Goal: Information Seeking & Learning: Learn about a topic

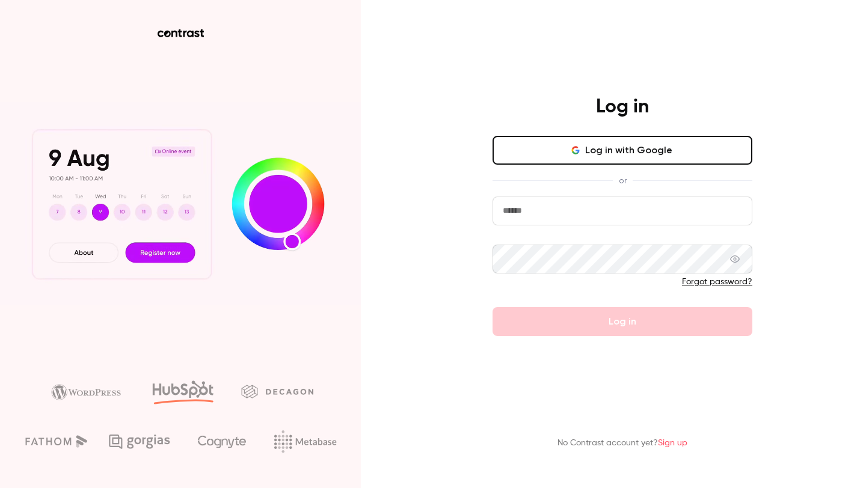
click at [563, 207] on input "email" at bounding box center [622, 211] width 260 height 29
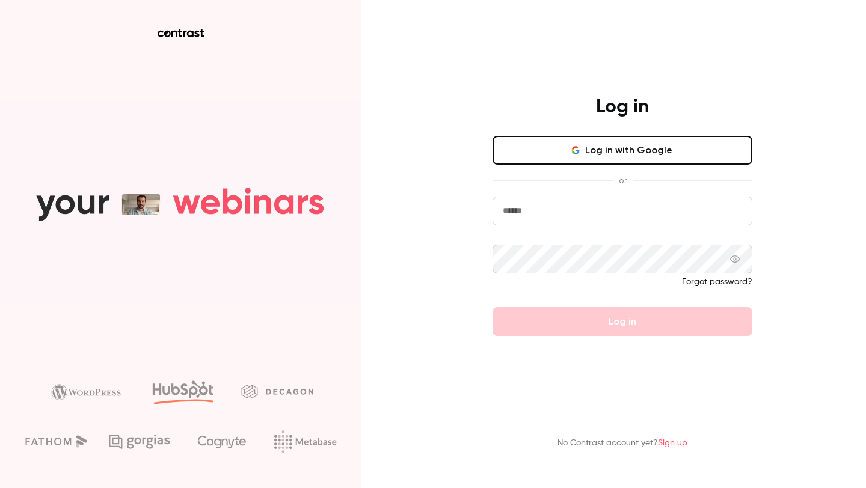
click at [0, 487] on com-1password-button at bounding box center [0, 488] width 0 height 0
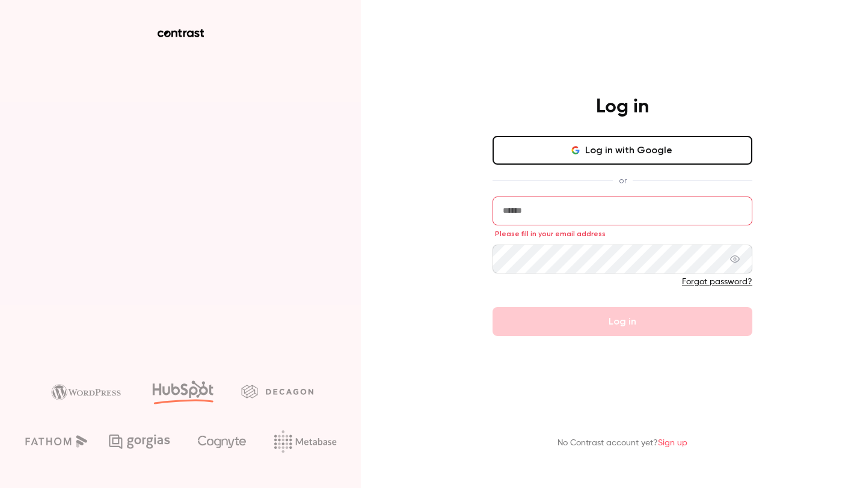
type input "**********"
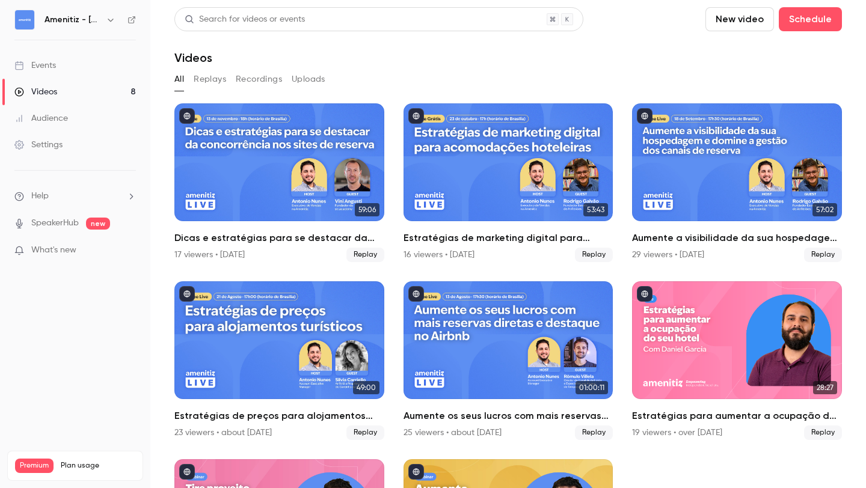
click at [89, 93] on link "Videos 8" at bounding box center [75, 92] width 150 height 26
click at [107, 20] on icon "button" at bounding box center [111, 20] width 10 height 10
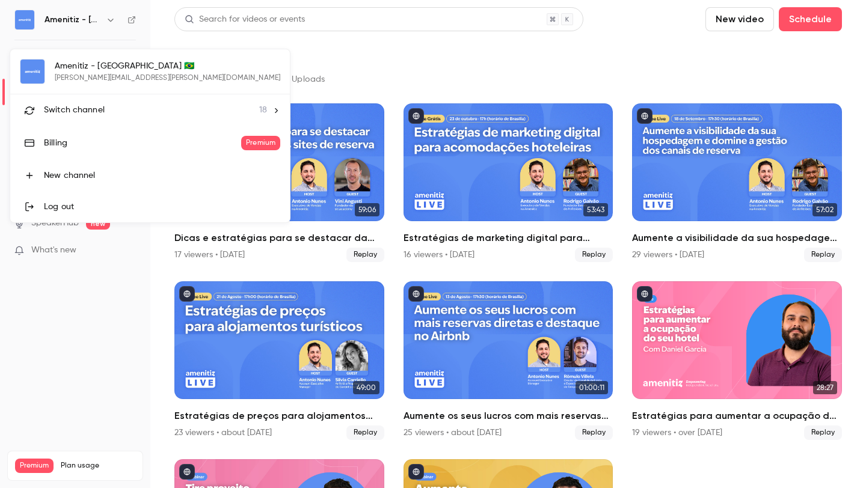
click at [91, 117] on li "Switch channel 18" at bounding box center [149, 110] width 279 height 32
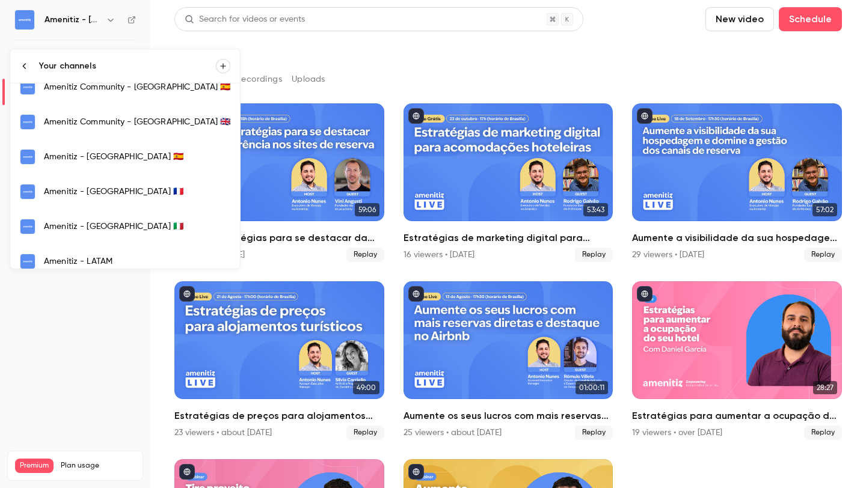
scroll to position [227, 0]
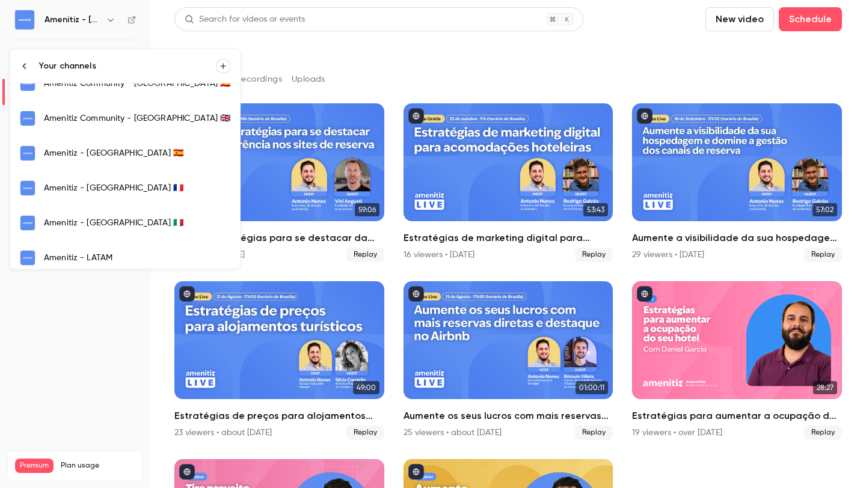
click at [86, 218] on div "Amenitiz - [GEOGRAPHIC_DATA] 🇮🇹" at bounding box center [137, 223] width 186 height 12
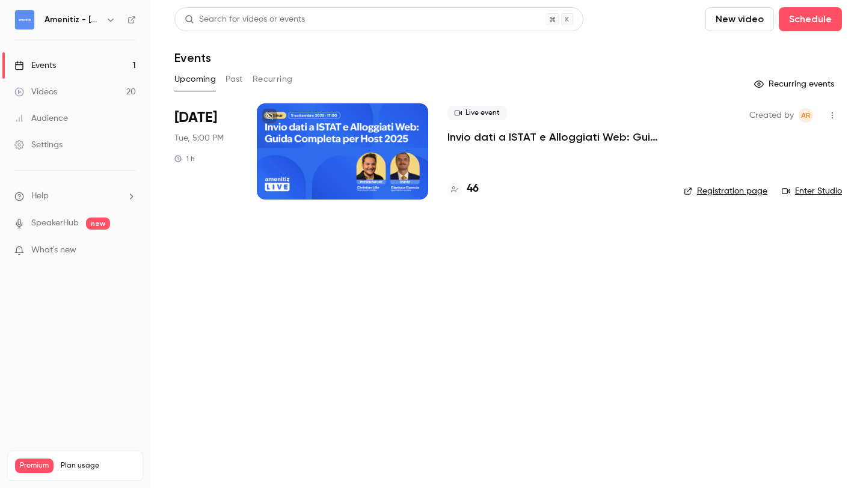
click at [491, 135] on p "Invio dati a ISTAT e Alloggiati Web: Guida completa per host 2025" at bounding box center [555, 137] width 217 height 14
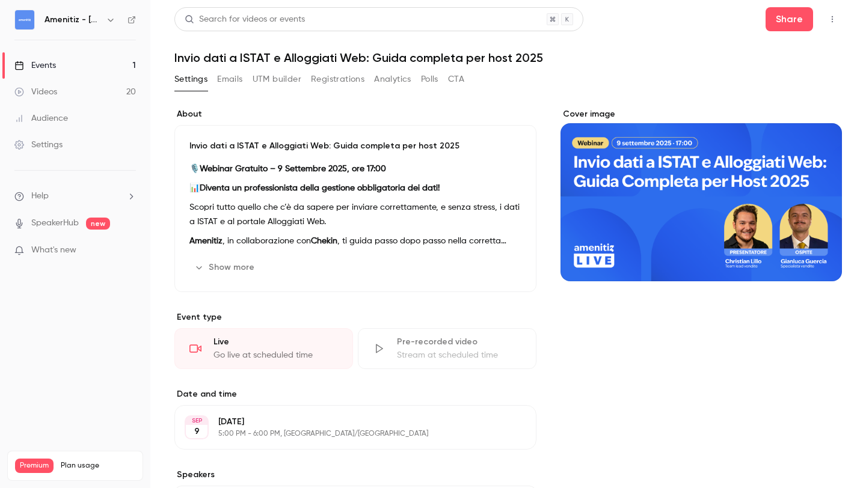
click at [230, 81] on button "Emails" at bounding box center [229, 79] width 25 height 19
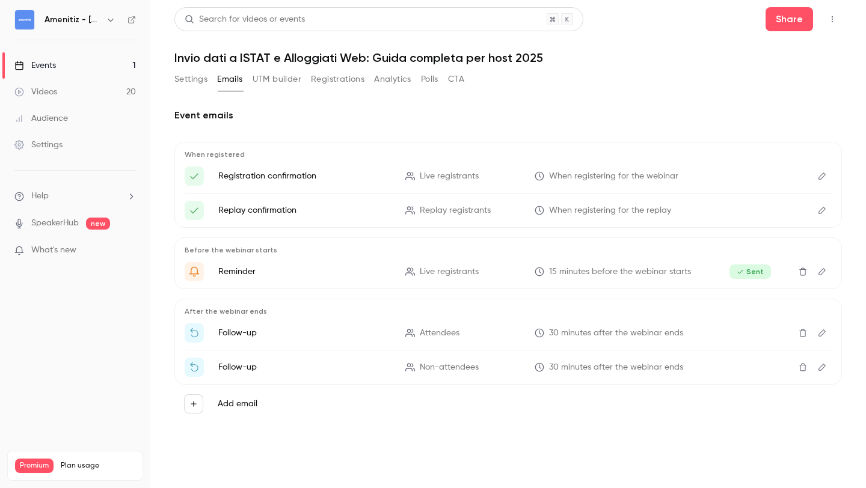
click at [288, 80] on button "UTM builder" at bounding box center [276, 79] width 49 height 19
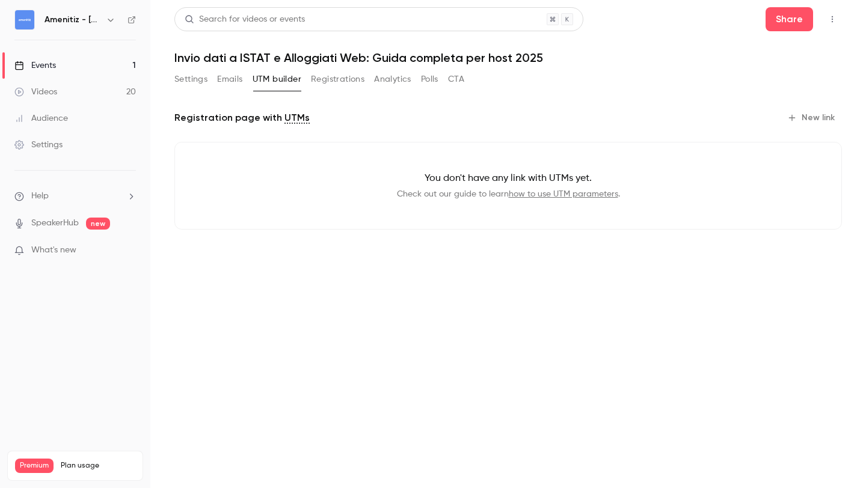
click at [341, 82] on button "Registrations" at bounding box center [337, 79] width 53 height 19
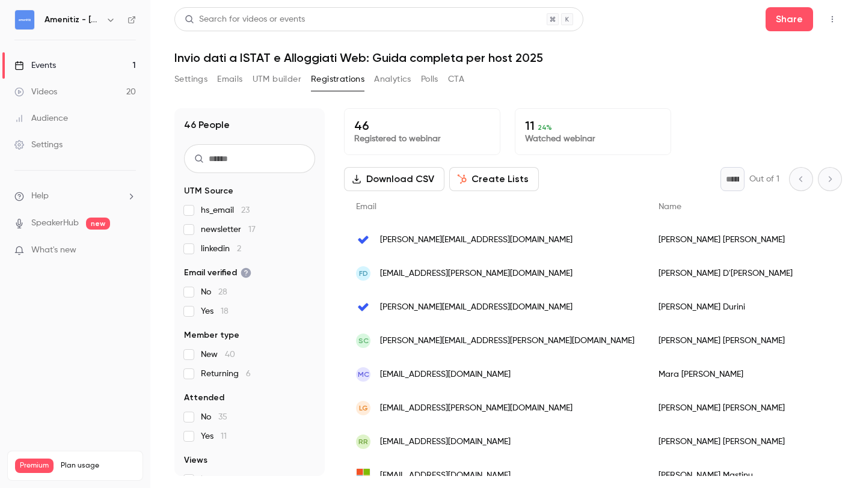
click at [388, 81] on button "Analytics" at bounding box center [392, 79] width 37 height 19
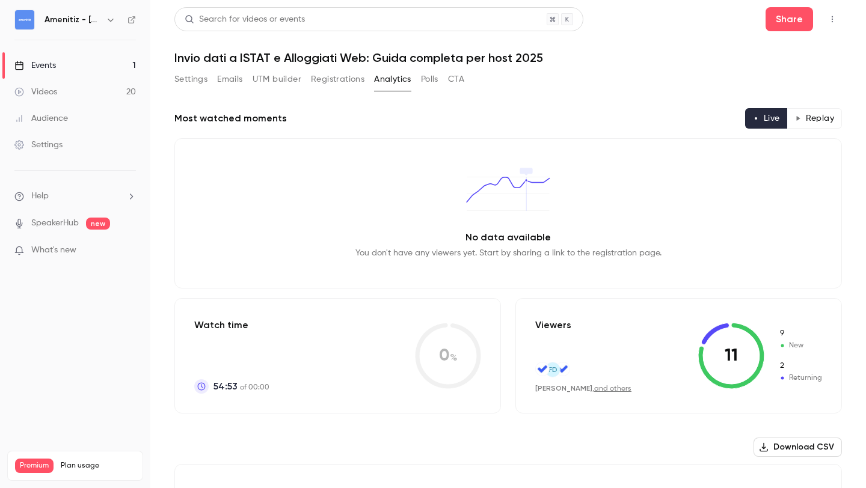
click at [429, 78] on button "Polls" at bounding box center [429, 79] width 17 height 19
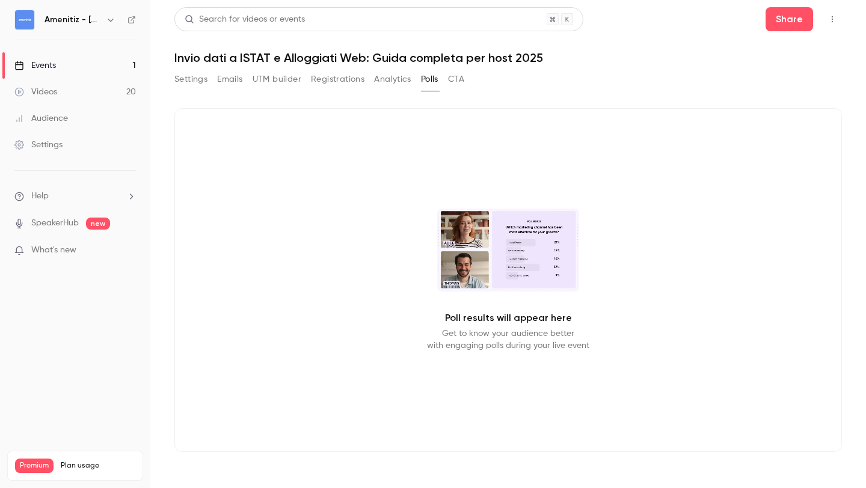
click at [201, 80] on button "Settings" at bounding box center [190, 79] width 33 height 19
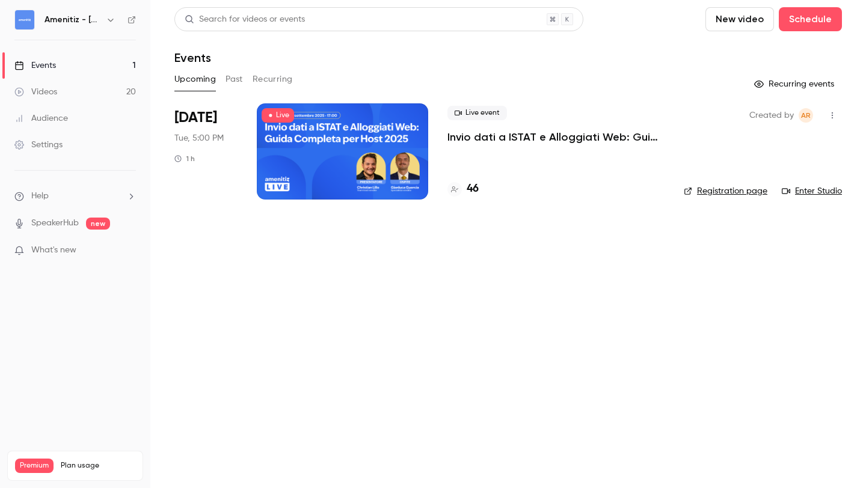
click at [56, 249] on span "What's new" at bounding box center [53, 250] width 45 height 13
